Goal: Information Seeking & Learning: Learn about a topic

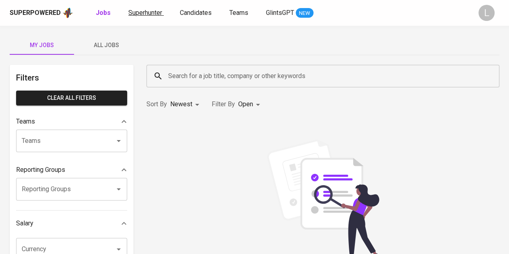
click at [132, 11] on span "Superhunter" at bounding box center [145, 13] width 34 height 8
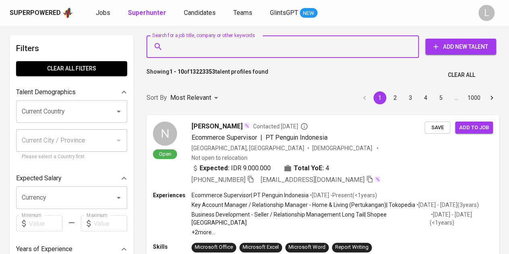
click at [195, 45] on input "Search for a job title, company or other keywords" at bounding box center [284, 46] width 237 height 15
paste input "deasylestari@yahoo.co.id"
type input "deasylestari@yahoo.co.id"
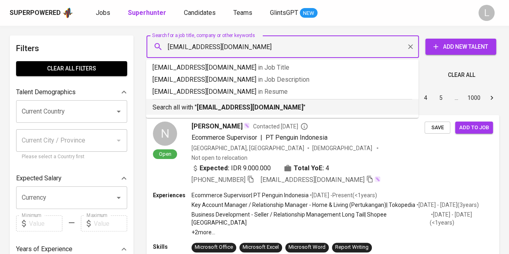
click at [232, 101] on div "Search all with " deasylestari@yahoo.co.id "" at bounding box center [281, 105] width 259 height 13
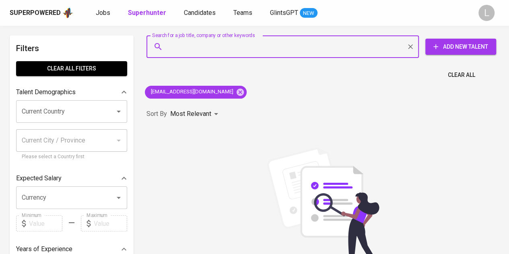
scroll to position [40, 0]
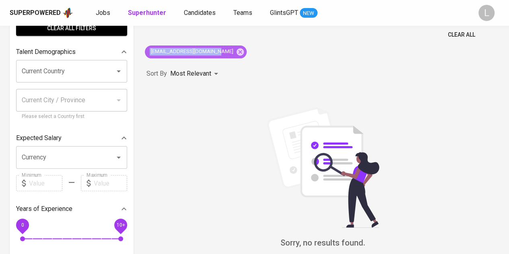
drag, startPoint x: 149, startPoint y: 49, endPoint x: 212, endPoint y: 53, distance: 62.9
click at [210, 51] on span "deasylestari@yahoo.co.id" at bounding box center [191, 52] width 93 height 8
copy span "deasylestari@yahoo.co.id"
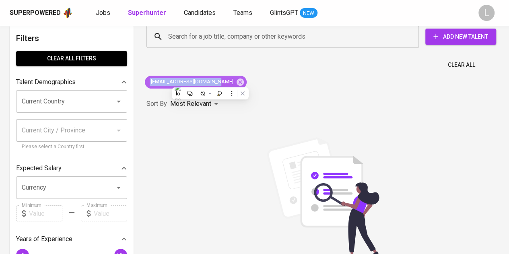
scroll to position [0, 0]
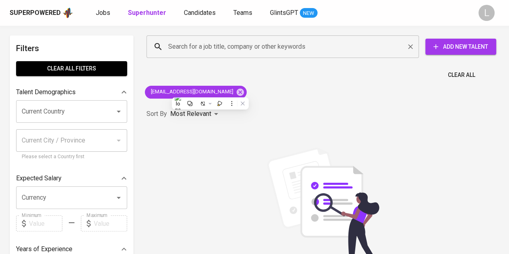
click at [239, 53] on input "Search for a job title, company or other keywords" at bounding box center [284, 46] width 237 height 15
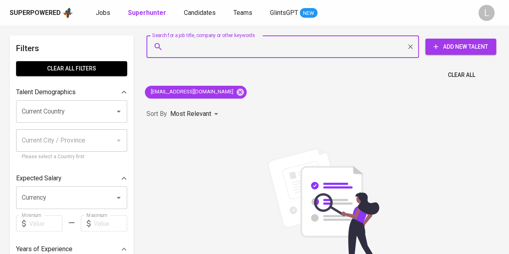
paste input "deasylestari@yahoo.co.id"
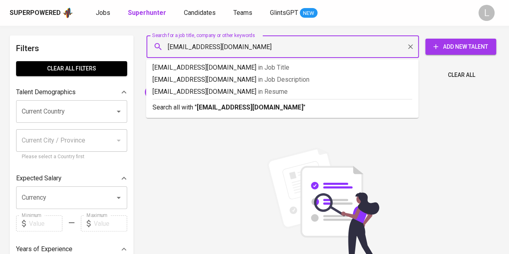
click at [203, 45] on input "deasylestari@yahoo.co.id" at bounding box center [284, 46] width 237 height 15
click at [216, 44] on input "deasylestari4@yahoo.co.id" at bounding box center [284, 46] width 237 height 15
click at [266, 47] on input "deasylestari4@gmail.co.id" at bounding box center [284, 46] width 237 height 15
type input "deasylestari4@gmail.com"
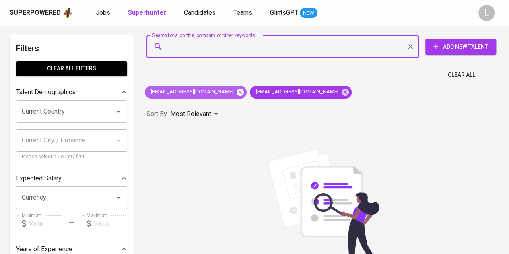
click at [236, 90] on icon at bounding box center [239, 91] width 7 height 7
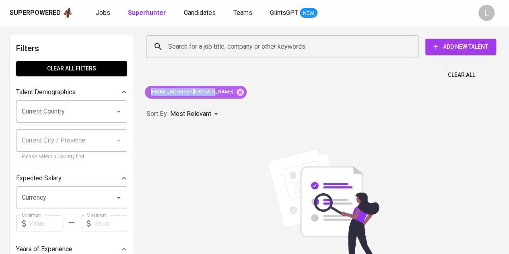
drag, startPoint x: 150, startPoint y: 93, endPoint x: 209, endPoint y: 93, distance: 58.3
click at [209, 93] on span "deasylestari4@gmail.com" at bounding box center [191, 92] width 93 height 8
click at [209, 94] on span "deasylestari4@gmail.com" at bounding box center [191, 92] width 93 height 8
drag, startPoint x: 211, startPoint y: 92, endPoint x: 150, endPoint y: 85, distance: 60.7
click at [150, 86] on div "deasylestari4@gmail.com" at bounding box center [196, 92] width 102 height 13
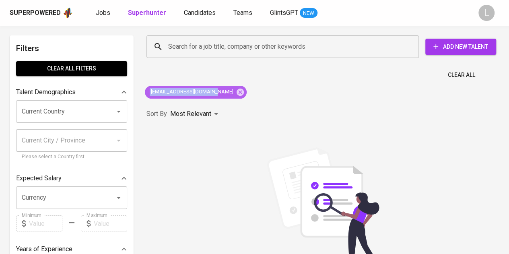
copy span "deasylestari4@gmail.com"
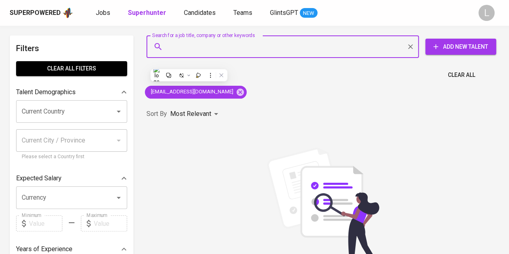
click at [208, 52] on input "Search for a job title, company or other keywords" at bounding box center [284, 46] width 237 height 15
paste input "deasylestari4@gmail.com"
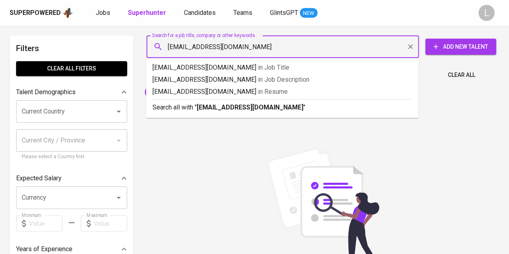
drag, startPoint x: 207, startPoint y: 45, endPoint x: 150, endPoint y: 37, distance: 57.8
click at [154, 40] on div "deasylestari4@gmail.com Search for a job title, company or other keywords" at bounding box center [282, 46] width 272 height 23
type input "listialestari24@gmail.com"
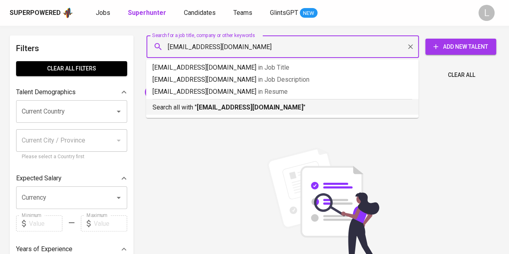
click at [210, 102] on div "Search all with " listialestari24@gmail.com "" at bounding box center [281, 105] width 259 height 13
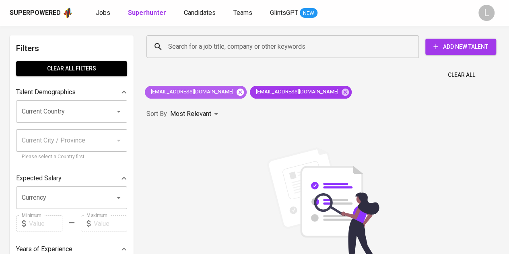
click at [236, 93] on icon at bounding box center [239, 91] width 7 height 7
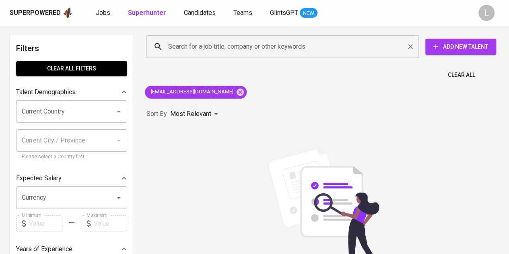
click at [293, 43] on input "Search for a job title, company or other keywords" at bounding box center [284, 46] width 237 height 15
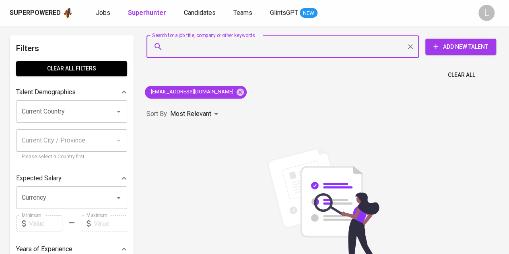
paste input "agunawan90@gmail.com"
type input "agunawan90@gmail.com"
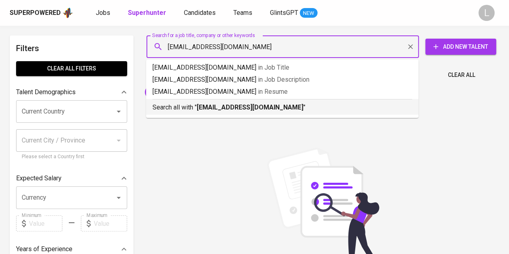
click at [247, 104] on b "agunawan90@gmail.com" at bounding box center [250, 107] width 107 height 8
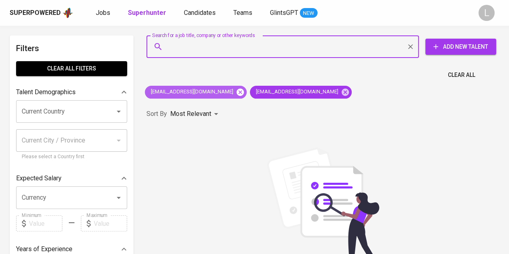
click at [236, 88] on icon at bounding box center [239, 91] width 7 height 7
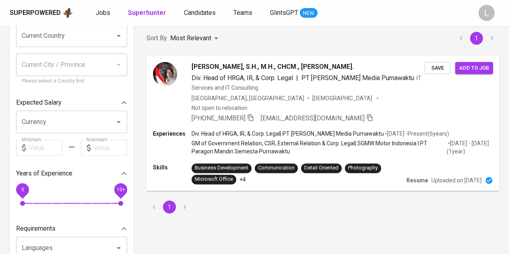
scroll to position [80, 0]
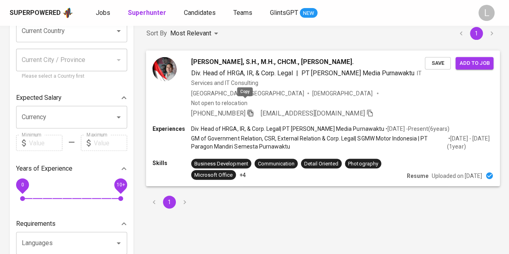
click at [248, 109] on icon "button" at bounding box center [250, 112] width 7 height 7
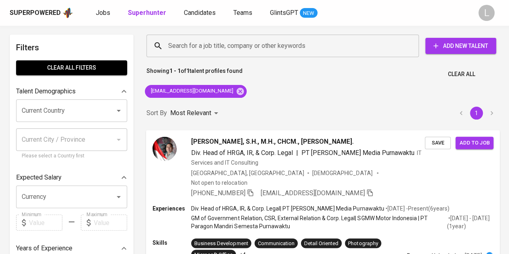
scroll to position [0, 0]
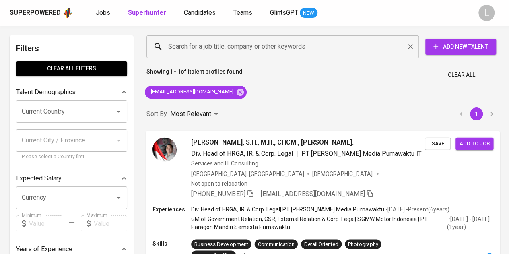
click at [245, 51] on input "Search for a job title, company or other keywords" at bounding box center [284, 46] width 237 height 15
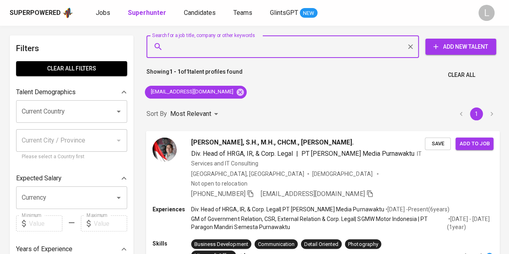
paste input "arland.kusumah@gmail.com"
type input "arland.kusumah@gmail.com"
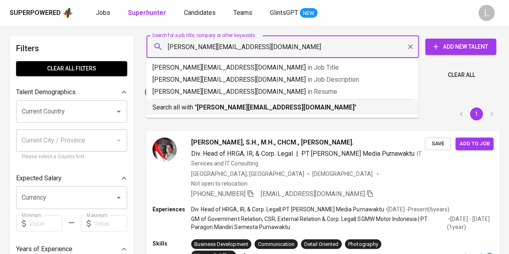
click at [266, 110] on b "arland.kusumah@gmail.com" at bounding box center [276, 107] width 158 height 8
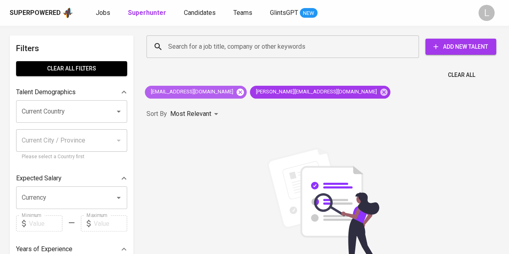
click at [236, 88] on icon at bounding box center [240, 92] width 9 height 9
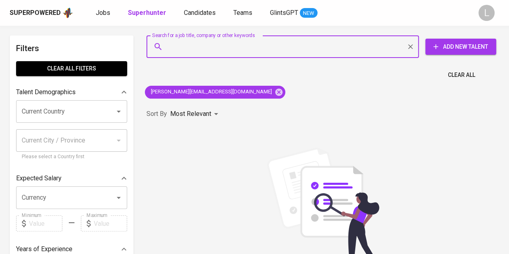
click at [244, 49] on input "Search for a job title, company or other keywords" at bounding box center [284, 46] width 237 height 15
paste input "shalomtazqia@gmail.com"
type input "shalomtazqia@gmail.com"
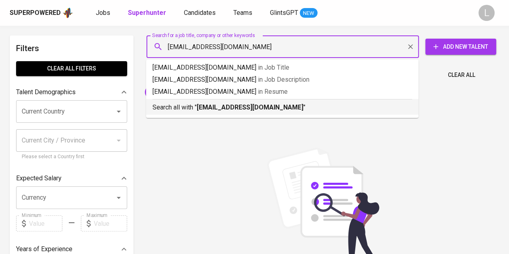
click at [245, 106] on b "shalomtazqia@gmail.com" at bounding box center [250, 107] width 107 height 8
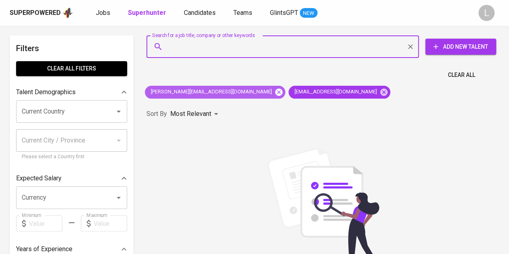
click at [275, 91] on icon at bounding box center [278, 91] width 7 height 7
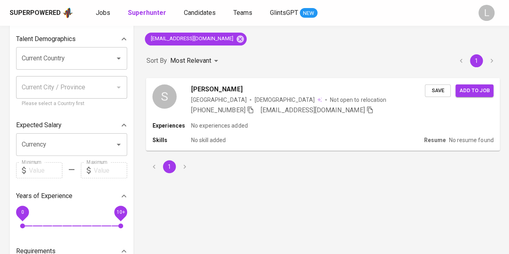
scroll to position [80, 0]
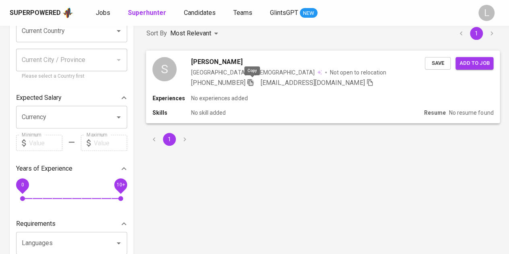
click at [251, 82] on icon "button" at bounding box center [250, 81] width 7 height 7
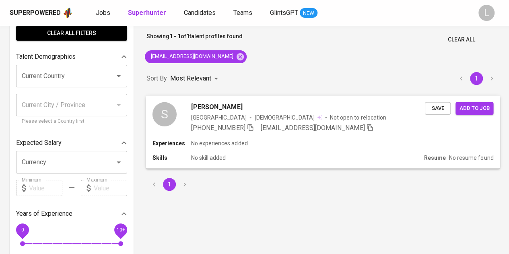
scroll to position [0, 0]
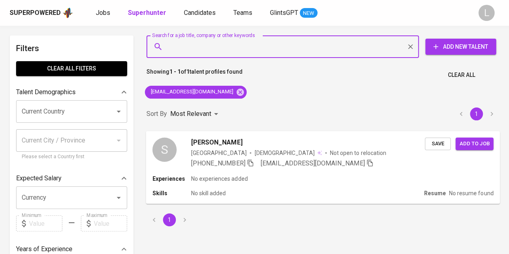
click at [260, 48] on input "Search for a job title, company or other keywords" at bounding box center [284, 46] width 237 height 15
paste input "qonitazahra15@gmail.com"
type input "qonitazahra15@gmail.com"
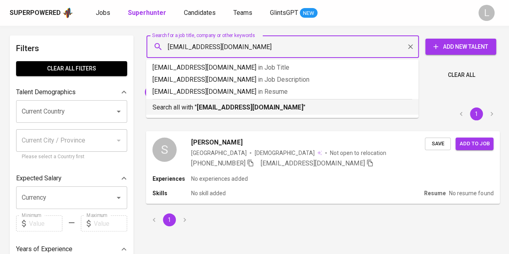
click at [231, 109] on b "qonitazahra15@gmail.com" at bounding box center [250, 107] width 107 height 8
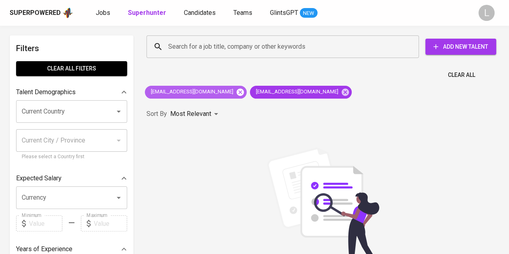
click at [236, 90] on icon at bounding box center [239, 91] width 7 height 7
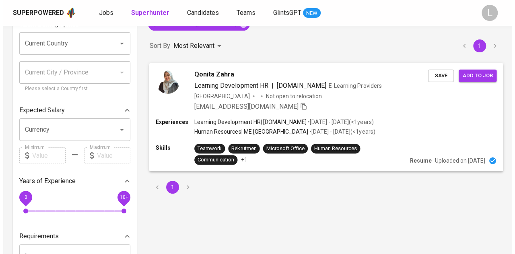
scroll to position [80, 0]
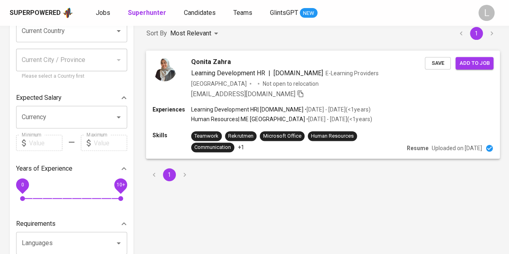
click at [210, 64] on span "Qonita Zahra" at bounding box center [211, 62] width 40 height 10
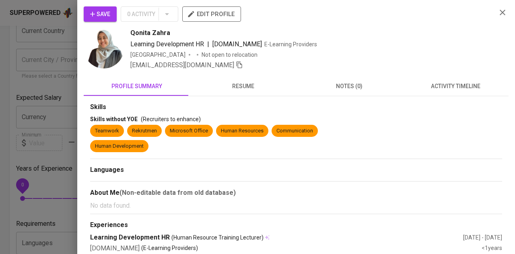
click at [240, 88] on span "resume" at bounding box center [243, 86] width 97 height 10
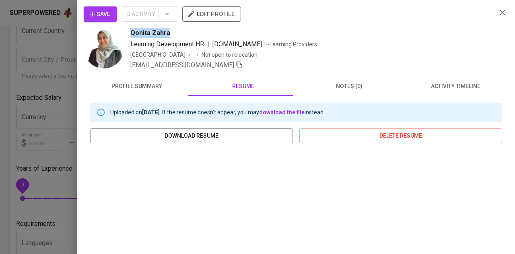
drag, startPoint x: 128, startPoint y: 33, endPoint x: 198, endPoint y: 14, distance: 71.9
click at [192, 28] on div "Qonita Zahra Learning Development HR | harisenin.com E-Learning Providers Indon…" at bounding box center [287, 49] width 406 height 42
copy span "Qonita Zahra"
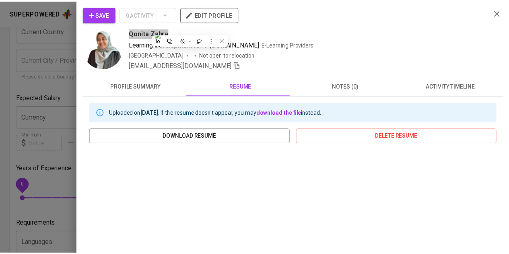
scroll to position [0, 0]
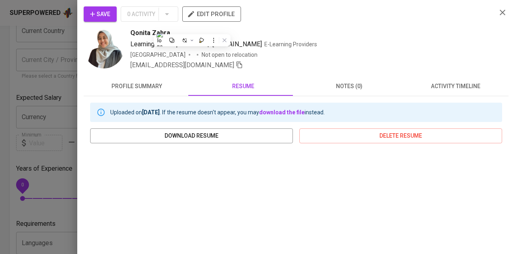
click at [31, 90] on div at bounding box center [257, 127] width 515 height 254
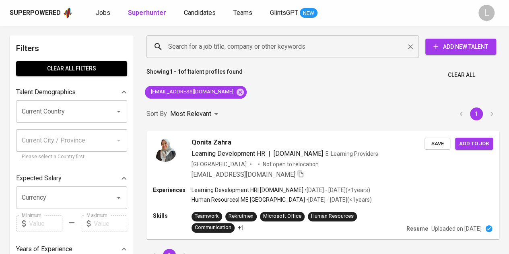
click at [306, 49] on input "Search for a job title, company or other keywords" at bounding box center [284, 46] width 237 height 15
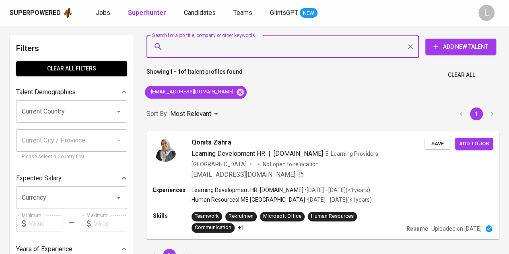
paste input "franciska.trinoviana@gmail.com"
type input "franciska.trinoviana@gmail.com"
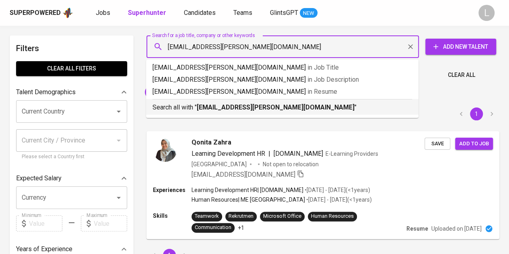
click at [238, 107] on b "franciska.trinoviana@gmail.com" at bounding box center [276, 107] width 158 height 8
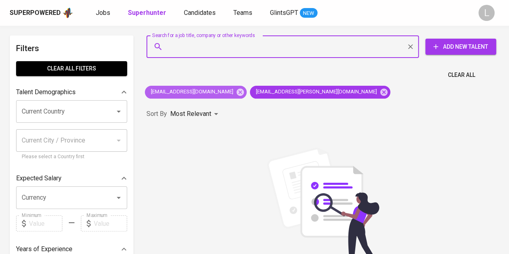
click at [236, 92] on icon at bounding box center [239, 91] width 7 height 7
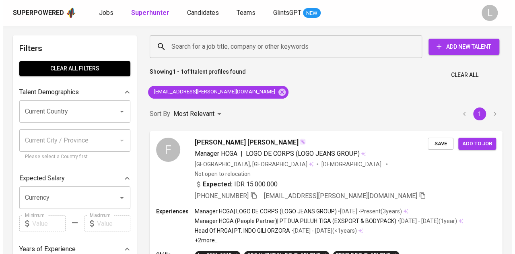
scroll to position [121, 0]
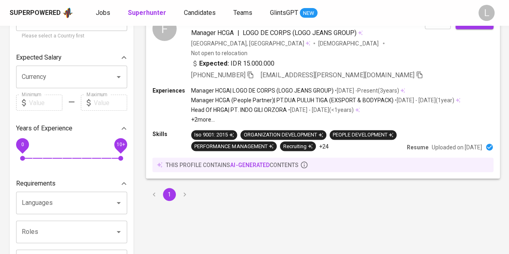
click at [256, 70] on div "+62 857-2200-5538 franciska.trinoviana@gmail.com" at bounding box center [307, 75] width 232 height 10
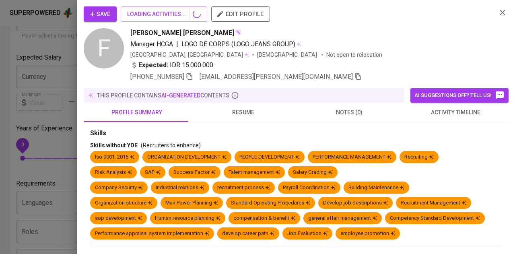
click at [253, 65] on div "Save LOADING ACTIVITIES... edit profile F Franciska Trinoviana Andriyanti Andri…" at bounding box center [257, 127] width 515 height 254
click at [192, 78] on icon "button" at bounding box center [189, 76] width 7 height 7
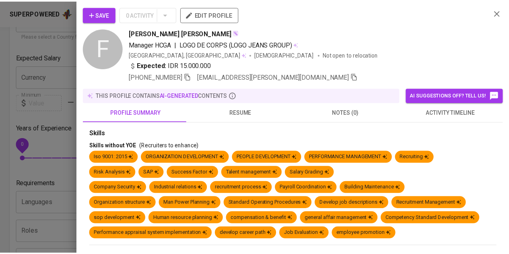
scroll to position [121, 0]
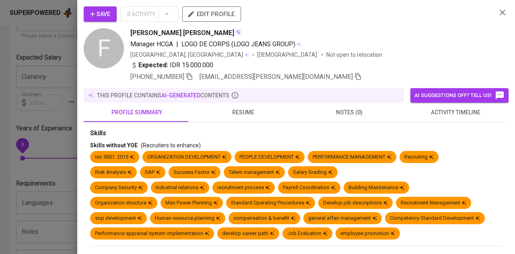
click at [4, 51] on div at bounding box center [257, 127] width 515 height 254
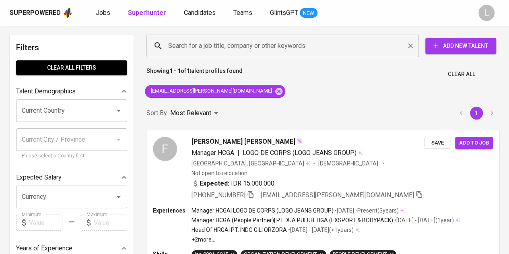
scroll to position [0, 0]
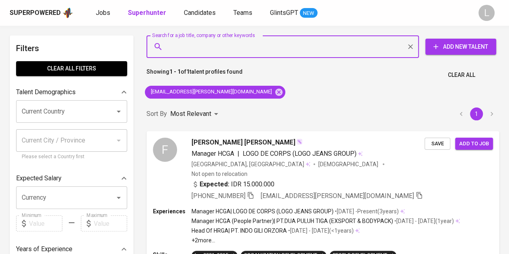
click at [215, 46] on input "Search for a job title, company or other keywords" at bounding box center [284, 46] width 237 height 15
paste input "dewanggini.laras@yahoo.com"
type input "dewanggini.laras@yahoo.com"
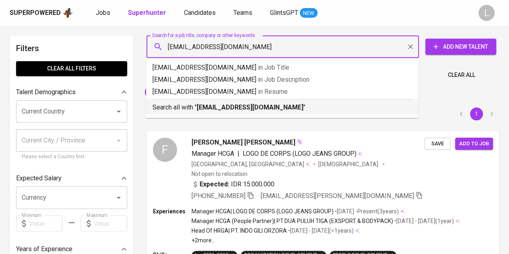
click at [225, 101] on div "Search all with " dewanggini.laras@yahoo.com "" at bounding box center [281, 105] width 259 height 13
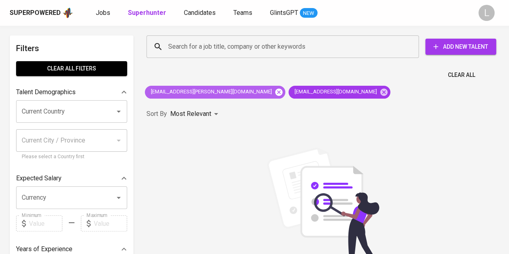
click at [274, 92] on icon at bounding box center [278, 92] width 9 height 9
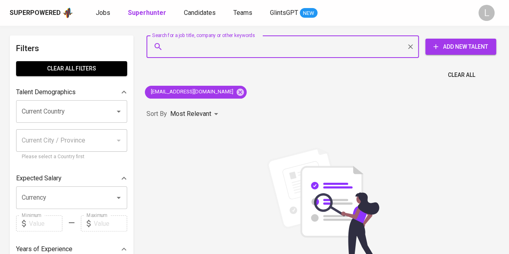
click at [205, 47] on input "Search for a job title, company or other keywords" at bounding box center [284, 46] width 237 height 15
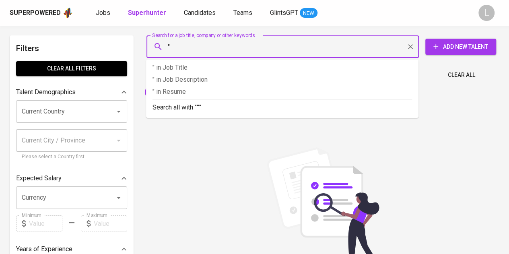
paste input "Yudha Oktavian Sakti"
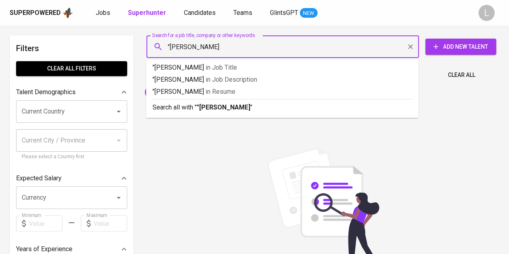
type input ""Yudha Oktavian Sakti""
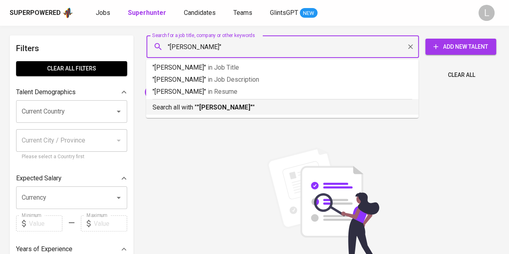
click at [190, 103] on p "Search all with " "Yudha Oktavian Sakti" "" at bounding box center [281, 108] width 259 height 10
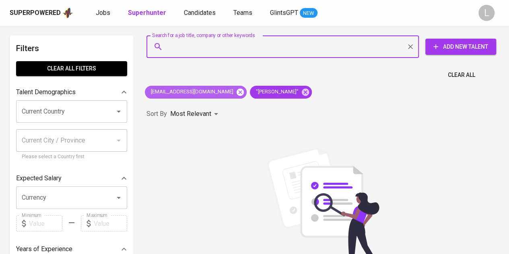
click at [236, 91] on icon at bounding box center [239, 91] width 7 height 7
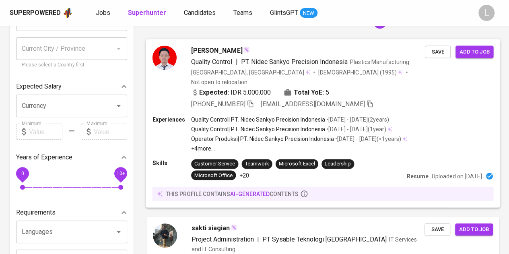
scroll to position [80, 0]
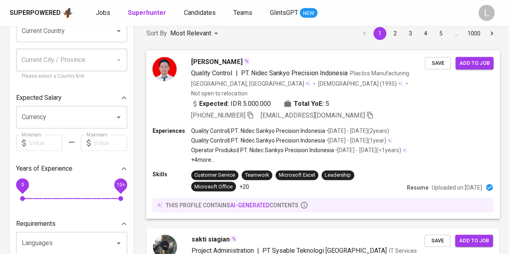
click at [211, 55] on div "Yuha Oktavian Sakti Quality Control | PT. Nidec Sankyo Precision Indonesia Plas…" at bounding box center [323, 88] width 354 height 76
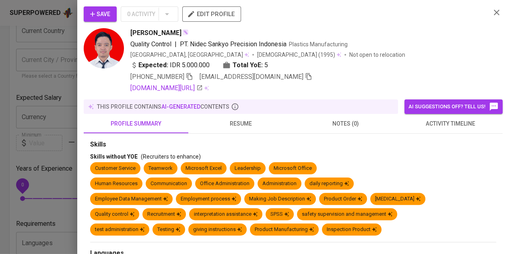
click at [191, 79] on div at bounding box center [254, 127] width 509 height 254
click at [191, 78] on div at bounding box center [254, 127] width 509 height 254
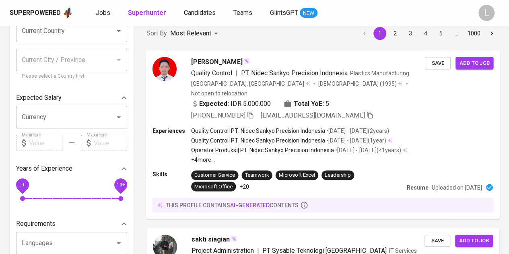
click at [251, 111] on icon "button" at bounding box center [250, 114] width 7 height 7
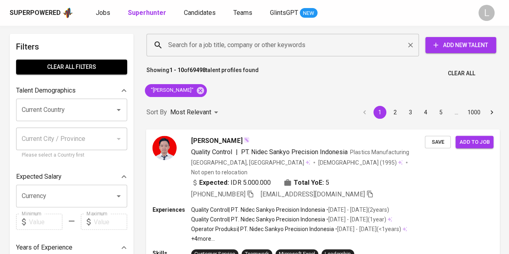
scroll to position [0, 0]
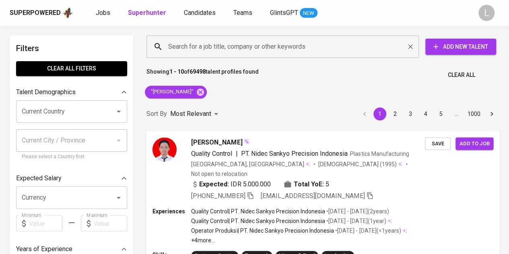
click at [271, 41] on input "Search for a job title, company or other keywords" at bounding box center [284, 46] width 237 height 15
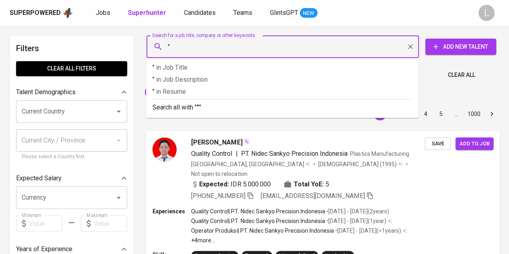
paste input "[PERSON_NAME]"
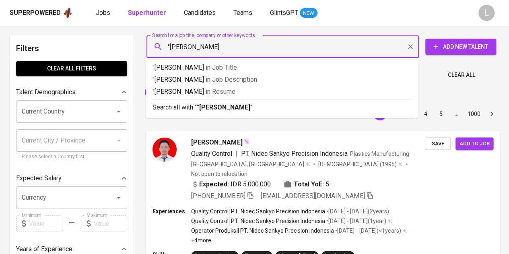
type input ""[PERSON_NAME]""
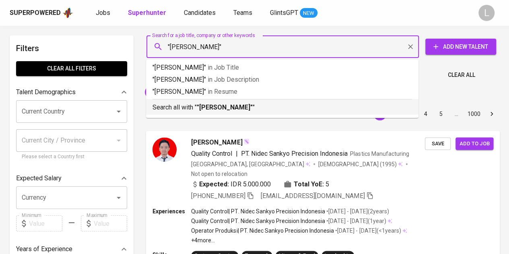
click at [231, 112] on p "Search all with " "Imas Nurjamillah" "" at bounding box center [281, 108] width 259 height 10
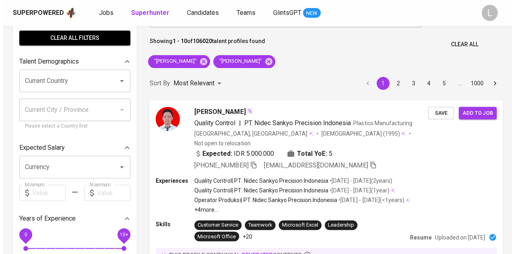
scroll to position [40, 0]
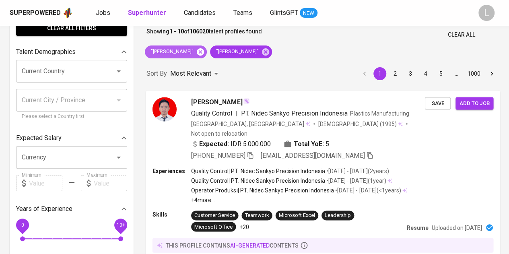
click at [204, 49] on icon at bounding box center [200, 51] width 7 height 7
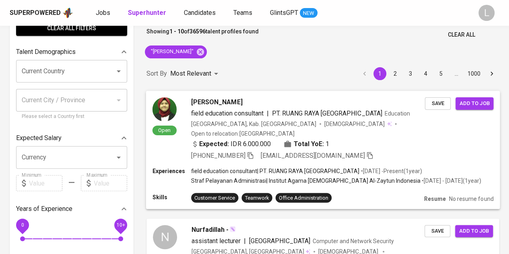
click at [211, 101] on span "[PERSON_NAME]" at bounding box center [216, 102] width 51 height 10
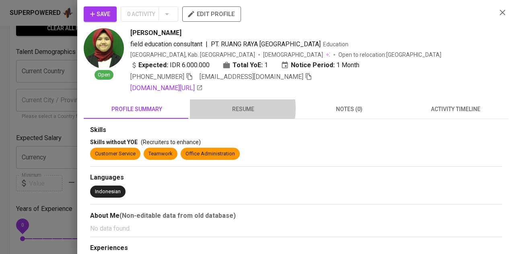
click at [230, 108] on span "resume" at bounding box center [243, 109] width 97 height 10
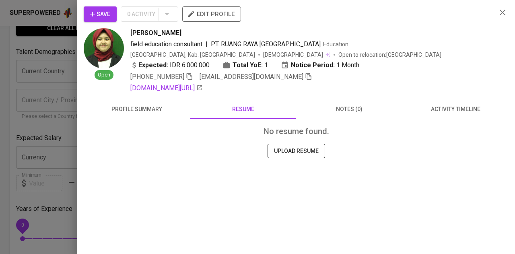
click at [160, 103] on button "profile summary" at bounding box center [137, 108] width 106 height 19
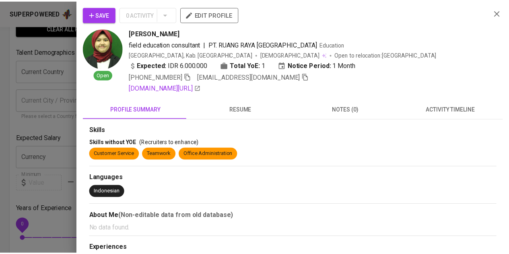
scroll to position [40, 0]
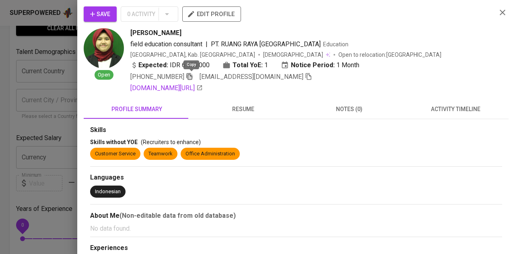
click at [192, 74] on icon "button" at bounding box center [190, 76] width 6 height 7
click at [70, 53] on div at bounding box center [257, 127] width 515 height 254
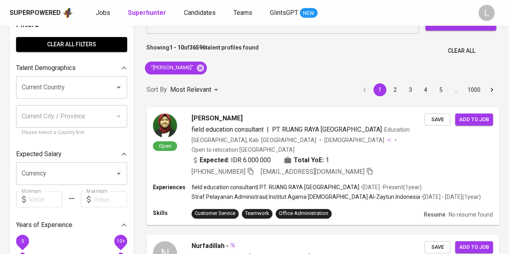
scroll to position [0, 0]
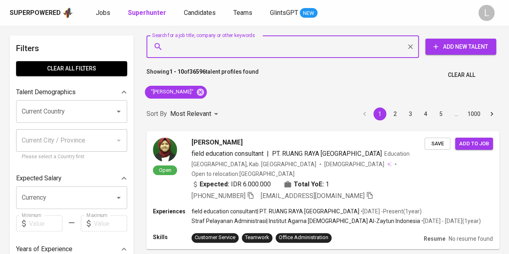
click at [221, 49] on input "Search for a job title, company or other keywords" at bounding box center [284, 46] width 237 height 15
paste input "christymichellee@gmail.com"
type input "christymichellee@gmail.com"
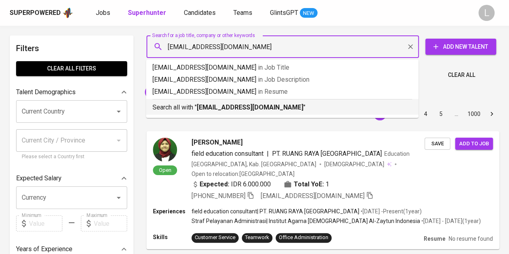
click at [247, 103] on b "christymichellee@gmail.com" at bounding box center [250, 107] width 107 height 8
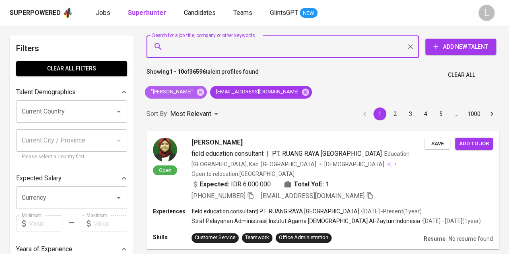
click at [199, 94] on icon at bounding box center [200, 91] width 7 height 7
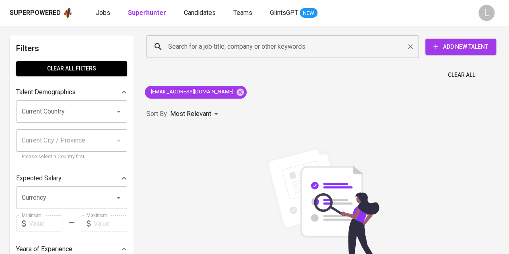
click at [229, 47] on input "Search for a job title, company or other keywords" at bounding box center [284, 46] width 237 height 15
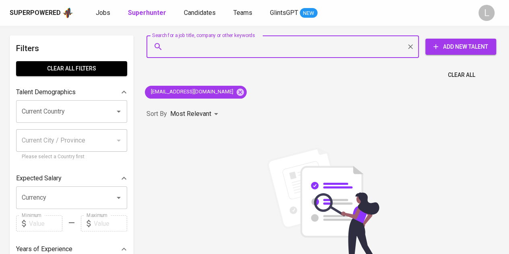
paste input "auliamarsya@gmail.com"
type input "auliamarsya@gmail.com"
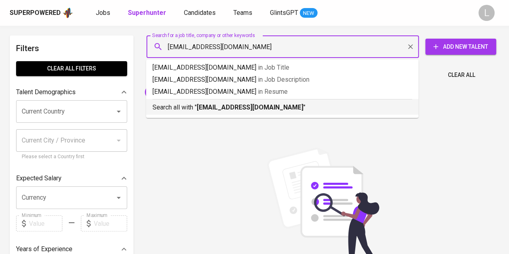
click at [248, 107] on b "auliamarsya@gmail.com" at bounding box center [250, 107] width 107 height 8
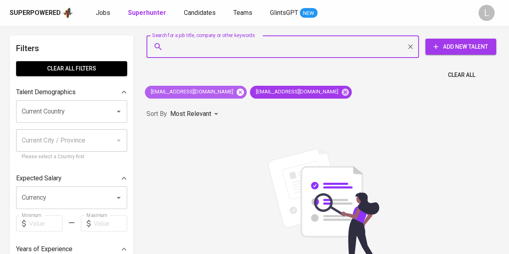
click at [236, 90] on icon at bounding box center [240, 92] width 9 height 9
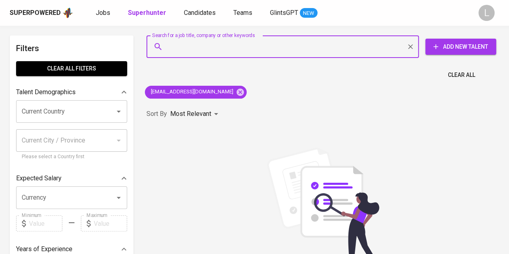
click at [205, 39] on input "Search for a job title, company or other keywords" at bounding box center [284, 46] width 237 height 15
paste input "adityaft6@gmail.com"
type input "adityaft6@gmail.com"
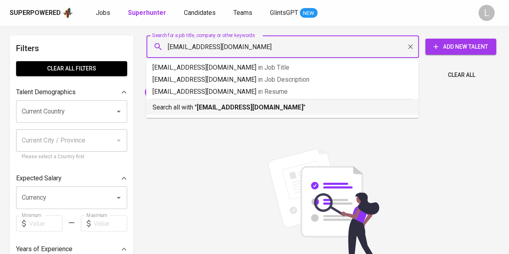
click at [226, 103] on b "adityaft6@gmail.com" at bounding box center [250, 107] width 107 height 8
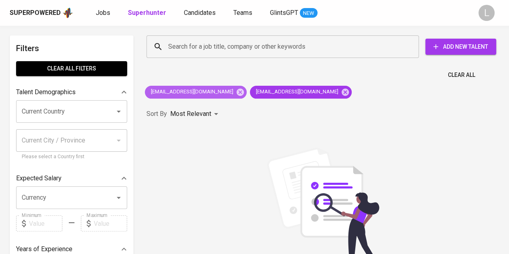
click at [236, 89] on icon at bounding box center [240, 92] width 9 height 9
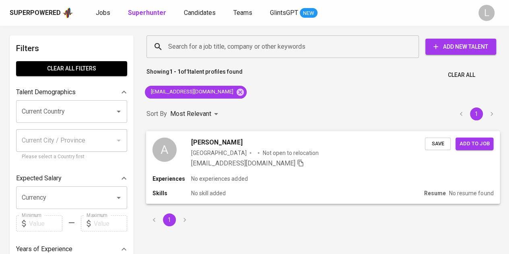
click at [231, 140] on span "Aditya Fawwazafa" at bounding box center [216, 142] width 51 height 10
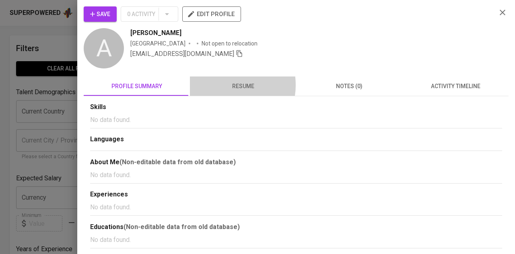
click at [222, 85] on span "resume" at bounding box center [243, 86] width 97 height 10
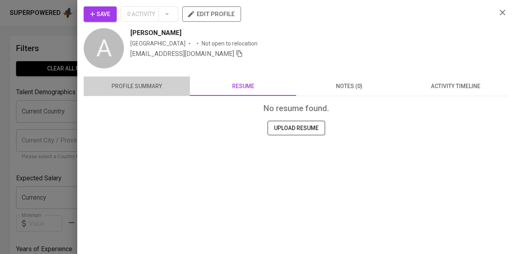
click at [152, 90] on span "profile summary" at bounding box center [136, 86] width 97 height 10
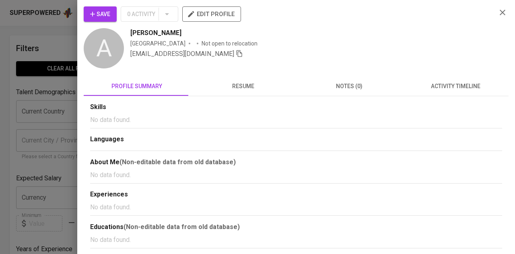
click at [243, 92] on button "resume" at bounding box center [243, 85] width 106 height 19
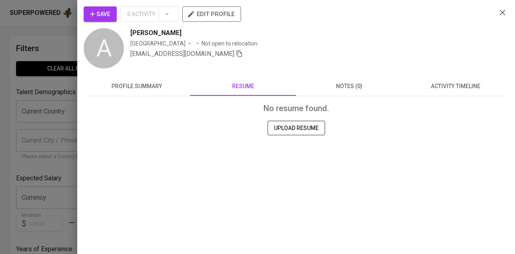
drag, startPoint x: 41, startPoint y: 84, endPoint x: 25, endPoint y: 38, distance: 49.0
click at [41, 84] on div at bounding box center [257, 127] width 515 height 254
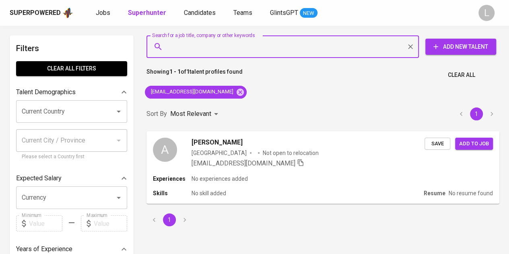
click at [224, 47] on input "Search for a job title, company or other keywords" at bounding box center [284, 46] width 237 height 15
paste input "parsha.nauli99@gmail.com"
type input "parsha.nauli99@gmail.com"
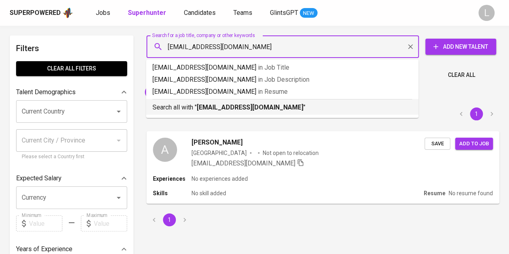
click at [223, 104] on b "parsha.nauli99@gmail.com" at bounding box center [250, 107] width 107 height 8
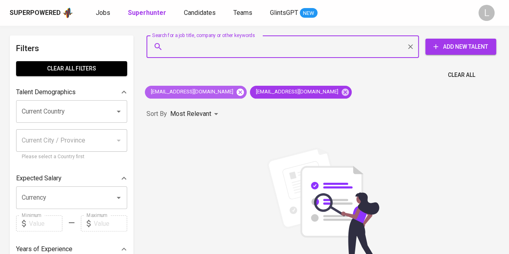
click at [236, 88] on icon at bounding box center [240, 92] width 9 height 9
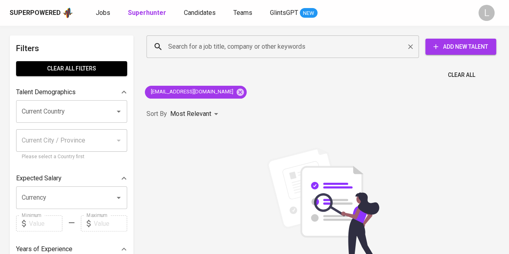
click at [231, 44] on input "Search for a job title, company or other keywords" at bounding box center [284, 46] width 237 height 15
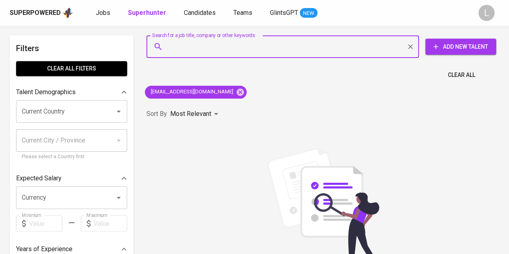
paste input "rifqizulfikar98@gmail.com"
type input "rifqizulfikar98@gmail.com"
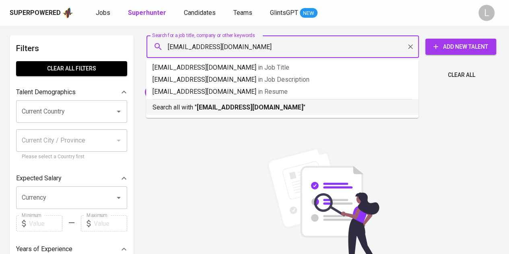
click at [247, 105] on b "rifqizulfikar98@gmail.com" at bounding box center [250, 107] width 107 height 8
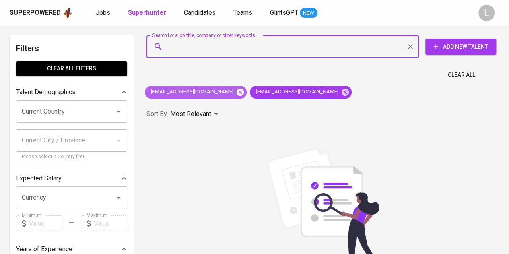
click at [236, 92] on icon at bounding box center [240, 92] width 9 height 9
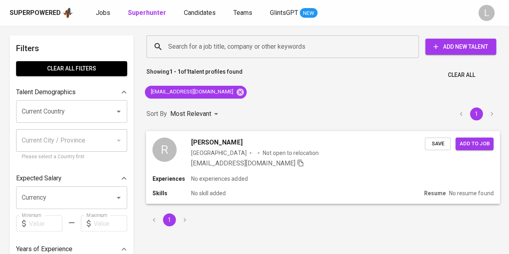
click at [212, 140] on span "Rifqi Zulfikar" at bounding box center [216, 142] width 51 height 10
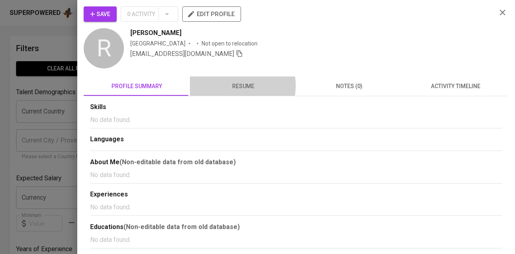
click at [231, 85] on span "resume" at bounding box center [243, 86] width 97 height 10
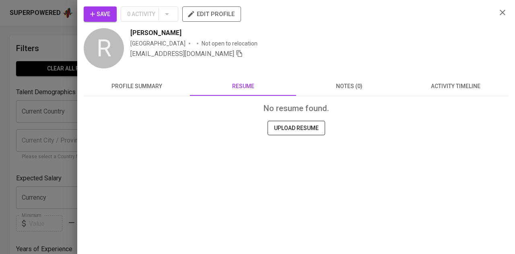
click at [167, 92] on button "profile summary" at bounding box center [137, 85] width 106 height 19
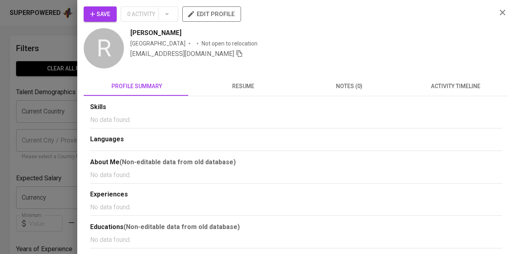
click at [46, 39] on div at bounding box center [257, 127] width 515 height 254
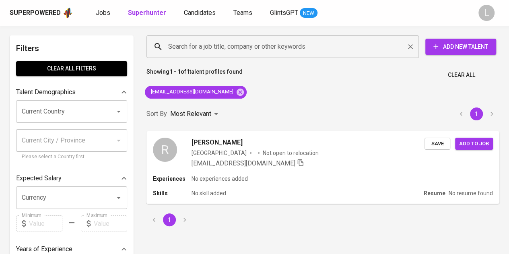
click at [301, 45] on input "Search for a job title, company or other keywords" at bounding box center [284, 46] width 237 height 15
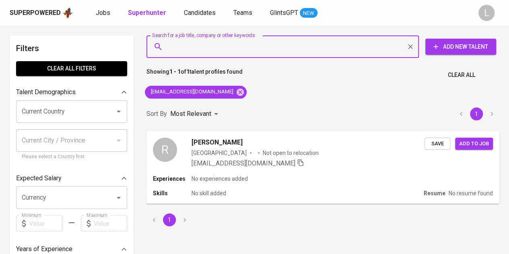
paste input "mulyasarishinta@yahoo.com"
type input "mulyasarishinta@yahoo.com"
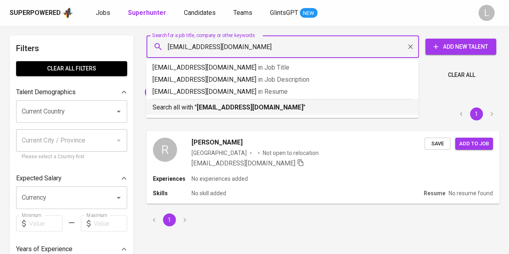
click at [267, 106] on b "mulyasarishinta@yahoo.com" at bounding box center [250, 107] width 107 height 8
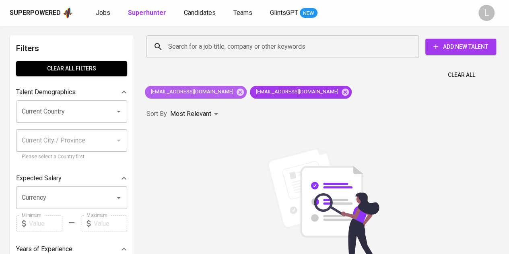
click at [213, 93] on span "rifqizulfikar98@gmail.com" at bounding box center [191, 92] width 93 height 8
click at [236, 90] on icon at bounding box center [239, 91] width 7 height 7
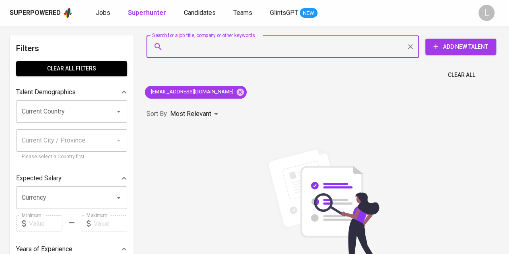
click at [245, 41] on input "Search for a job title, company or other keywords" at bounding box center [284, 46] width 237 height 15
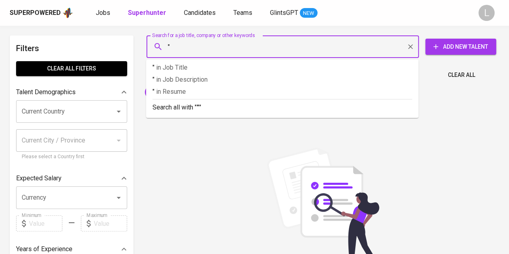
paste input "Khairunnisa"
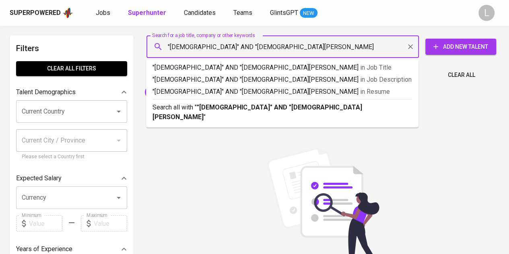
type input ""Khairunnisa" AND "syarif hidayatullah""
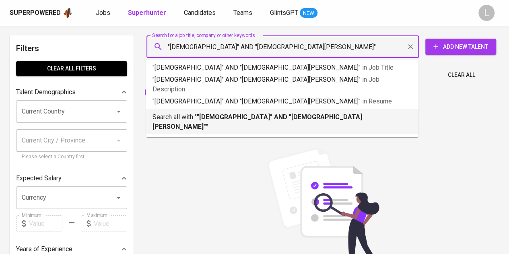
click at [243, 115] on ul ""Khairunnisa" AND "syarif hidayatullah" in Job Title "Khairunnisa" AND "syarif …" at bounding box center [282, 99] width 272 height 78
click at [244, 112] on p "Search all with " "Khairunnisa" AND "syarif hidayatullah" "" at bounding box center [281, 121] width 259 height 19
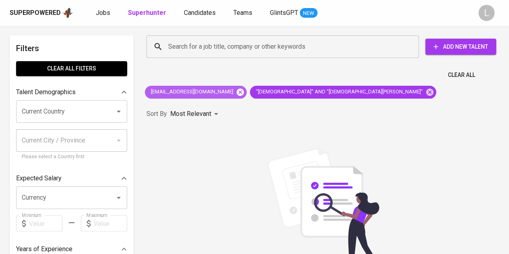
click at [236, 90] on icon at bounding box center [239, 91] width 7 height 7
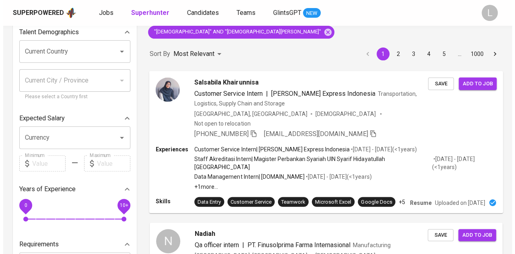
scroll to position [80, 0]
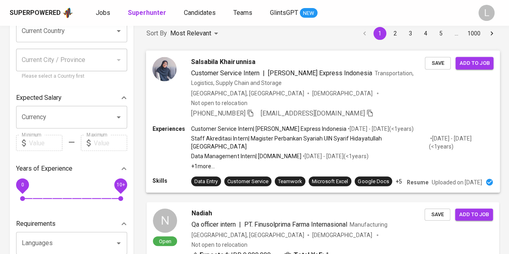
click at [216, 61] on span "Salsabila Khairunnisa" at bounding box center [223, 62] width 64 height 10
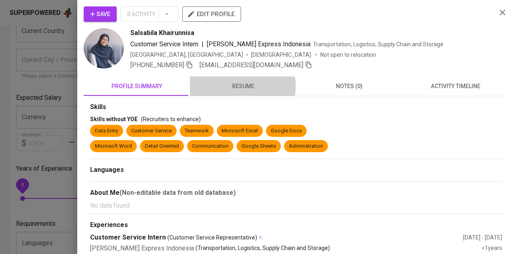
click at [236, 86] on span "resume" at bounding box center [243, 86] width 97 height 10
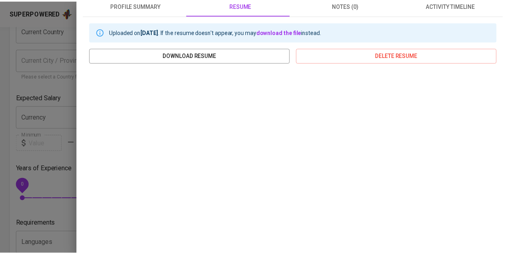
scroll to position [149, 0]
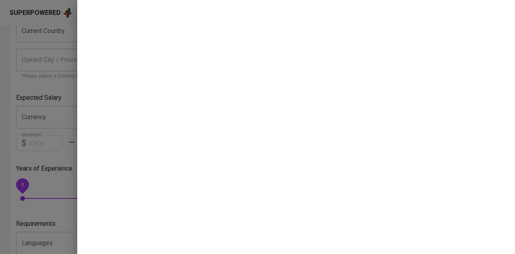
drag, startPoint x: 42, startPoint y: 53, endPoint x: 86, endPoint y: 67, distance: 46.7
click at [44, 54] on div at bounding box center [257, 127] width 515 height 254
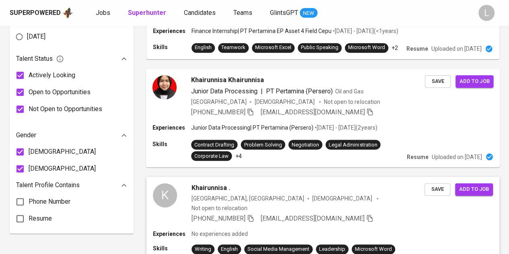
scroll to position [442, 0]
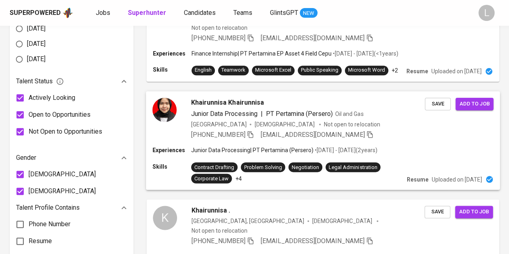
click at [235, 97] on span "Khairunnisa Khairunnisa" at bounding box center [227, 102] width 73 height 10
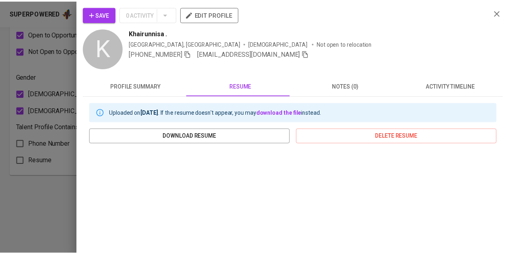
scroll to position [149, 0]
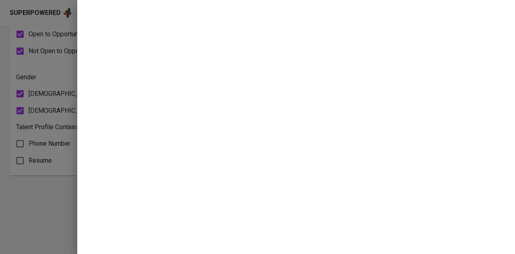
drag, startPoint x: 53, startPoint y: 68, endPoint x: 82, endPoint y: 62, distance: 30.4
click at [52, 68] on div at bounding box center [257, 127] width 515 height 254
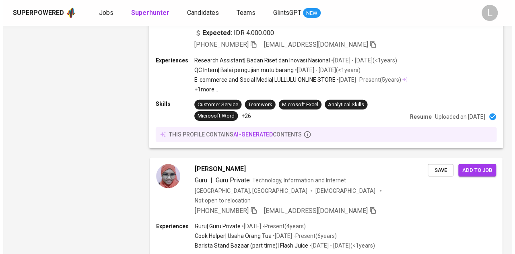
scroll to position [684, 0]
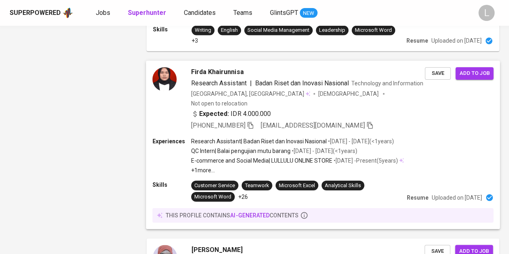
click at [222, 67] on span "[PERSON_NAME]" at bounding box center [217, 72] width 52 height 10
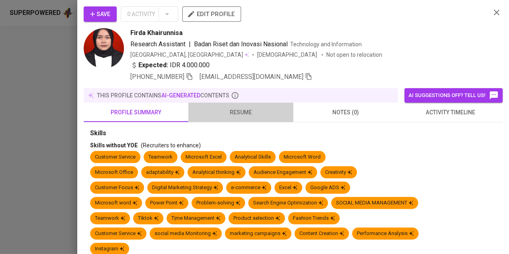
click at [246, 113] on span "resume" at bounding box center [240, 112] width 95 height 10
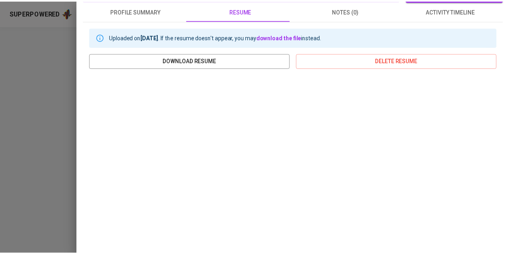
scroll to position [121, 0]
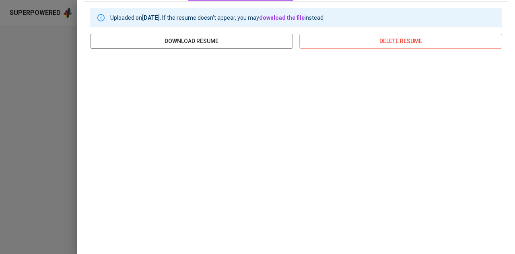
click at [49, 55] on div at bounding box center [257, 127] width 515 height 254
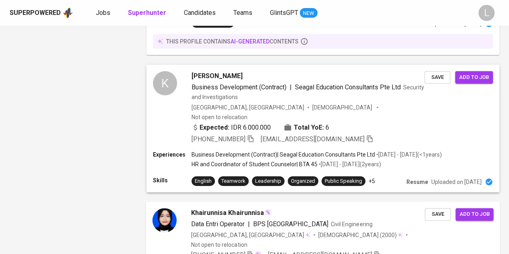
scroll to position [1263, 0]
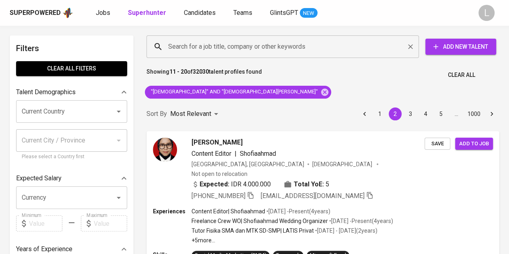
click at [293, 48] on input "Search for a job title, company or other keywords" at bounding box center [284, 46] width 237 height 15
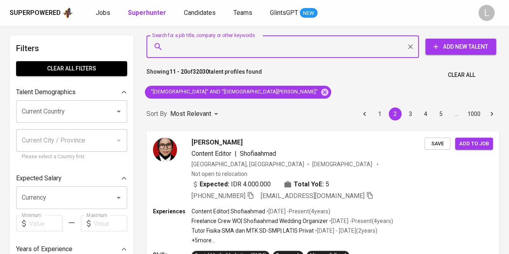
paste input "shofiana.rizqi9@gmail.com"
type input "shofiana.rizqi9@gmail.com"
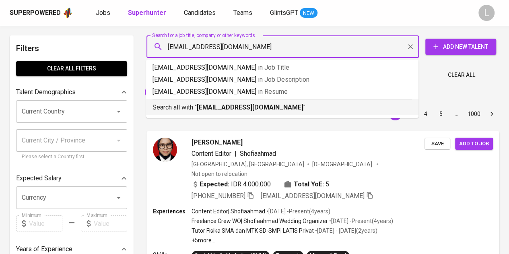
click at [273, 108] on b "shofiana.rizqi9@gmail.com" at bounding box center [250, 107] width 107 height 8
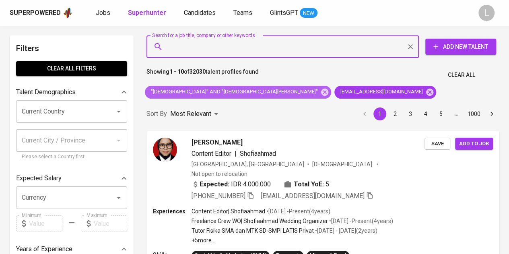
click at [321, 93] on icon at bounding box center [324, 91] width 7 height 7
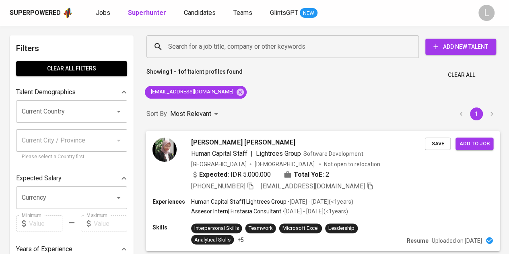
scroll to position [80, 0]
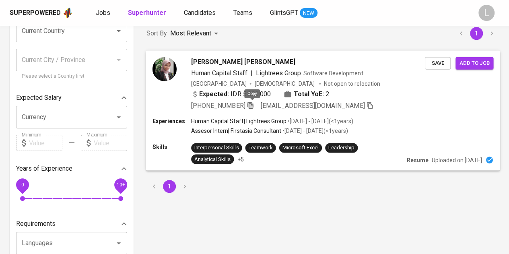
click at [250, 105] on icon "button" at bounding box center [250, 104] width 7 height 7
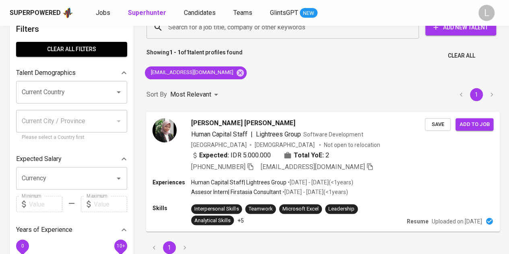
scroll to position [0, 0]
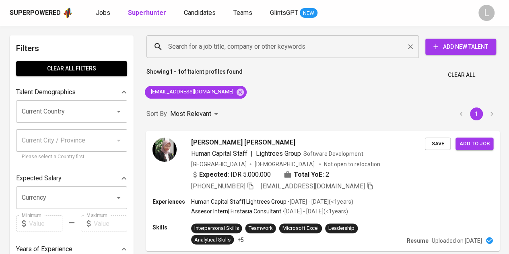
click at [278, 42] on input "Search for a job title, company or other keywords" at bounding box center [284, 46] width 237 height 15
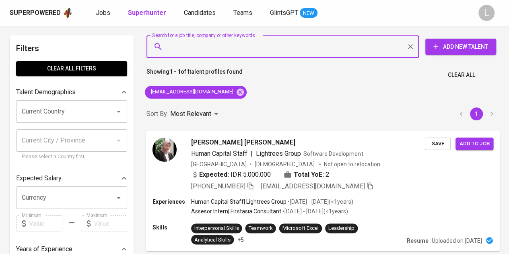
paste input "aisyanamira29@gmail.com"
type input "aisyanamira29@gmail.com"
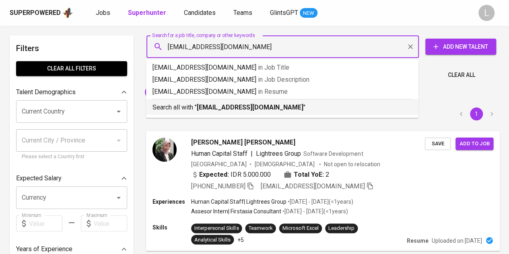
click at [255, 103] on p "Search all with " aisyanamira29@gmail.com "" at bounding box center [281, 108] width 259 height 10
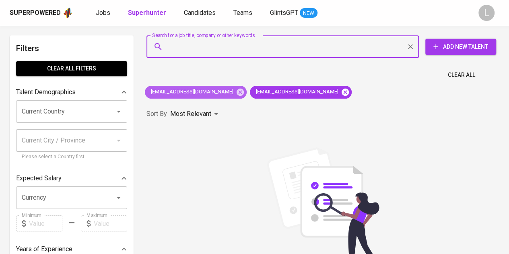
click at [236, 90] on icon at bounding box center [239, 91] width 7 height 7
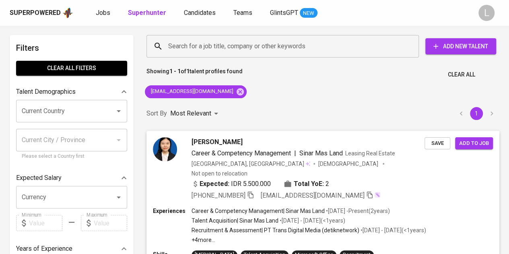
scroll to position [80, 0]
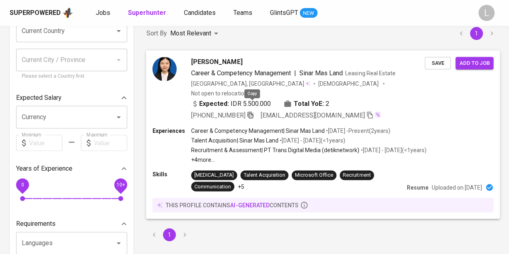
click at [253, 111] on icon "button" at bounding box center [250, 114] width 7 height 7
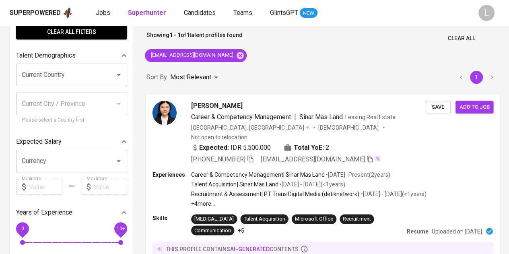
scroll to position [0, 0]
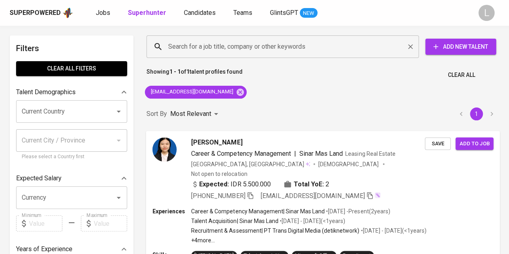
click at [234, 49] on input "Search for a job title, company or other keywords" at bounding box center [284, 46] width 237 height 15
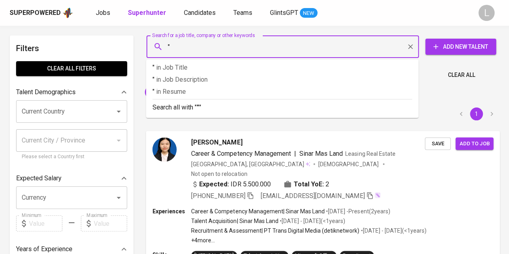
paste input "[PERSON_NAME] Putri"
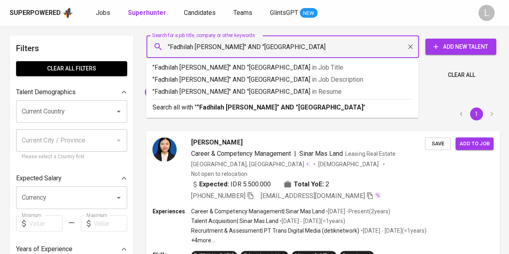
type input ""[PERSON_NAME] Aftriani Putri" AND "[GEOGRAPHIC_DATA]""
click at [262, 102] on div "Search all with " "Fadhilah Rizky Aftriani Putri" AND "universitas negeri semar…" at bounding box center [281, 105] width 259 height 13
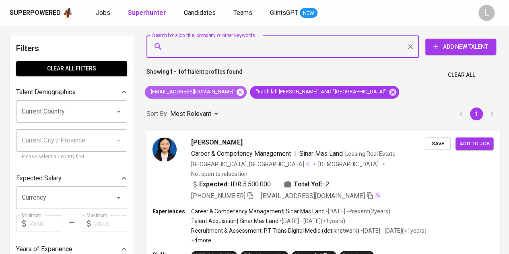
click at [236, 93] on icon at bounding box center [240, 92] width 9 height 9
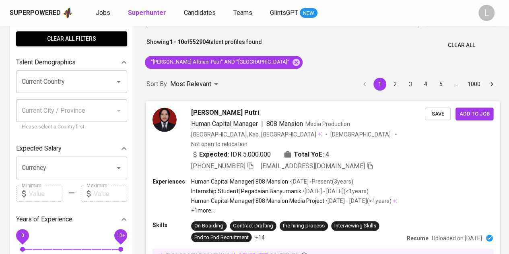
scroll to position [40, 0]
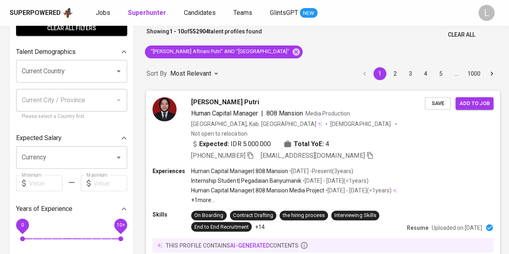
click at [232, 99] on span "[PERSON_NAME] Putri" at bounding box center [225, 102] width 68 height 10
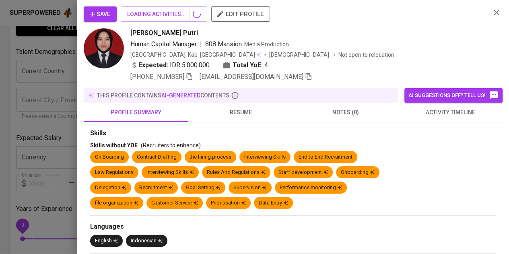
click at [186, 80] on icon "button" at bounding box center [189, 76] width 7 height 7
click at [187, 74] on icon "button" at bounding box center [189, 75] width 7 height 7
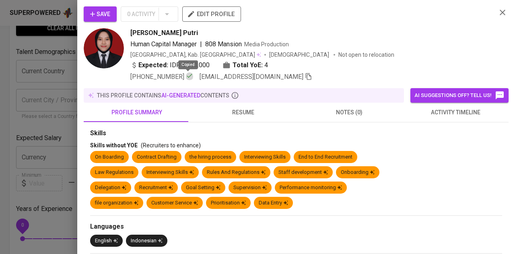
click at [187, 74] on icon "button" at bounding box center [189, 75] width 7 height 7
click at [68, 83] on div at bounding box center [257, 127] width 515 height 254
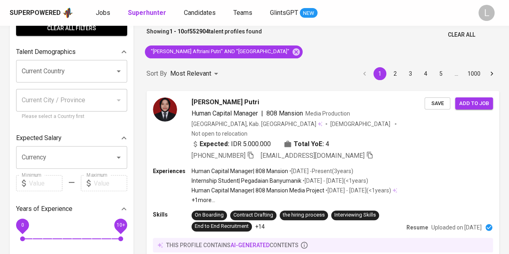
scroll to position [0, 0]
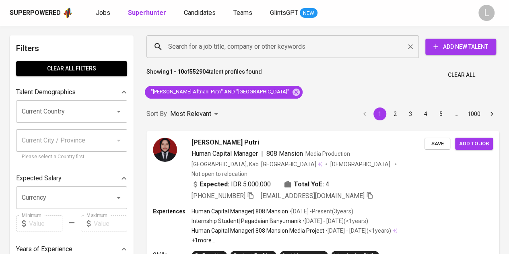
click at [263, 45] on input "Search for a job title, company or other keywords" at bounding box center [284, 46] width 237 height 15
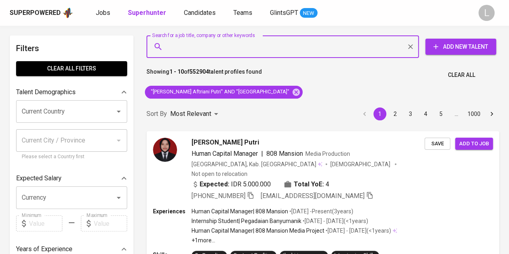
paste input "[PERSON_NAME] Putri"
type input "[PERSON_NAME] Putri"
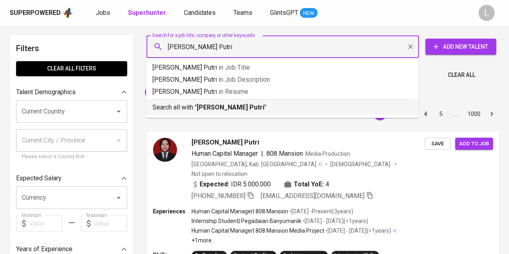
click at [253, 109] on b "[PERSON_NAME] Putri" at bounding box center [231, 107] width 68 height 8
click at [275, 44] on input "[PERSON_NAME] Putri" at bounding box center [284, 46] width 237 height 15
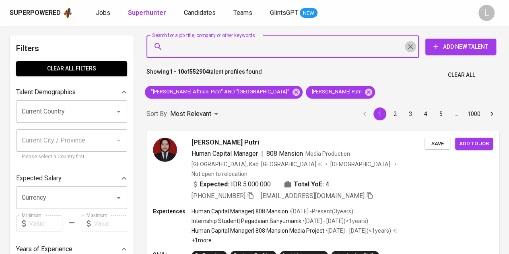
click at [409, 48] on icon "Clear" at bounding box center [410, 47] width 8 height 8
click at [307, 102] on div "Sort By Most Relevant MOST_RELEVANT 1 2 3 4 5 … 1000" at bounding box center [323, 114] width 362 height 25
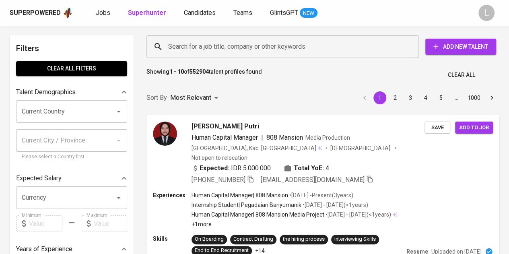
click at [297, 45] on input "Search for a job title, company or other keywords" at bounding box center [284, 46] width 237 height 15
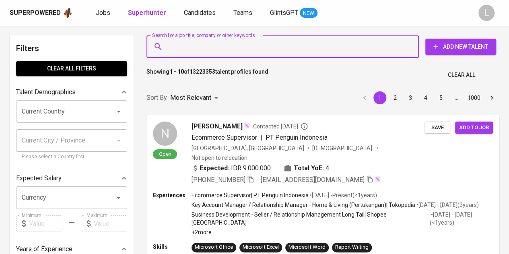
click at [297, 45] on input "Search for a job title, company or other keywords" at bounding box center [284, 46] width 237 height 15
paste input "[EMAIL_ADDRESS][DOMAIN_NAME]"
type input "[EMAIL_ADDRESS][DOMAIN_NAME]"
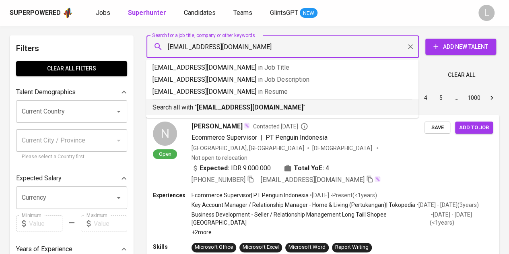
click at [276, 108] on b "[EMAIL_ADDRESS][DOMAIN_NAME]" at bounding box center [250, 107] width 107 height 8
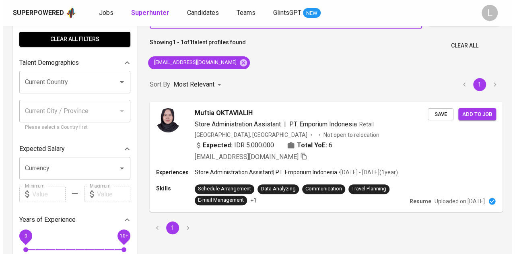
scroll to position [40, 0]
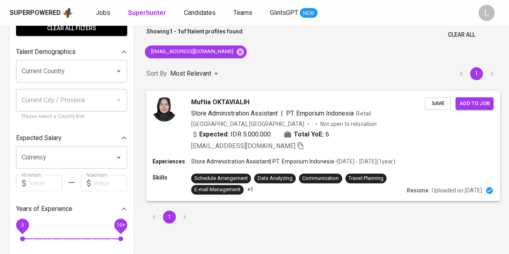
click at [228, 102] on span "Muftia OKTAVIALIH" at bounding box center [220, 102] width 58 height 10
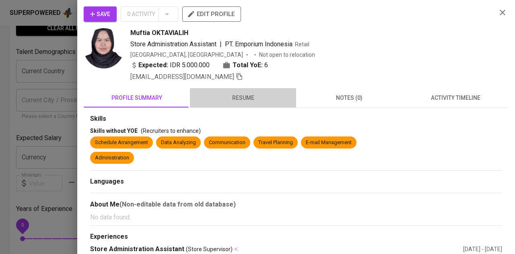
click at [255, 94] on span "resume" at bounding box center [243, 98] width 97 height 10
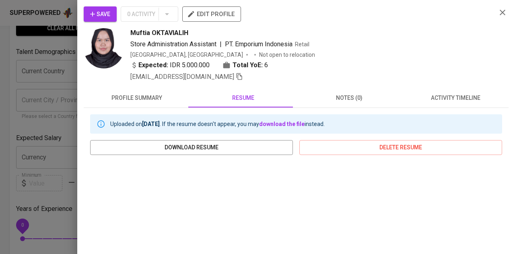
scroll to position [121, 0]
